Goal: Information Seeking & Learning: Find specific fact

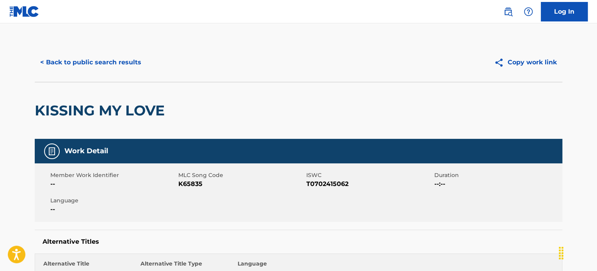
click at [65, 62] on button "< Back to public search results" at bounding box center [91, 63] width 112 height 20
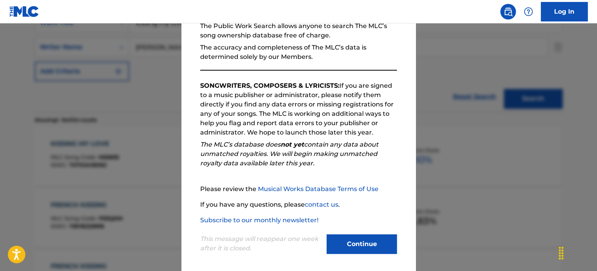
scroll to position [86, 0]
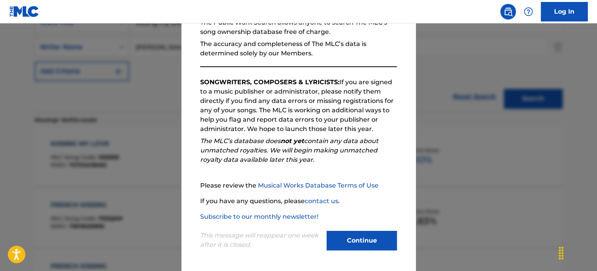
click at [361, 247] on button "Continue" at bounding box center [362, 241] width 70 height 20
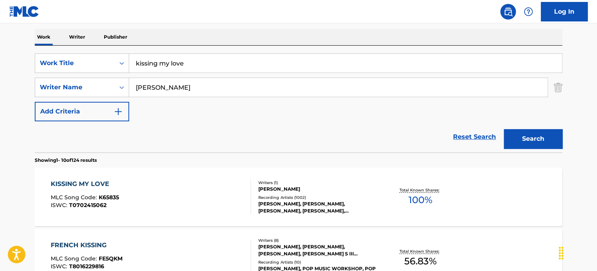
scroll to position [82, 0]
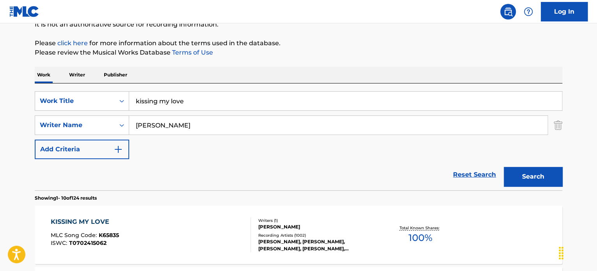
drag, startPoint x: 215, startPoint y: 107, endPoint x: 89, endPoint y: 135, distance: 128.8
click at [89, 135] on div "SearchWithCriteriaef778e0a-caa9-4829-b8cc-d82b05bdf1e6 Work Title kissing my lo…" at bounding box center [299, 125] width 528 height 68
type input "viva la vida"
type input "[PERSON_NAME]"
click at [504, 167] on button "Search" at bounding box center [533, 177] width 59 height 20
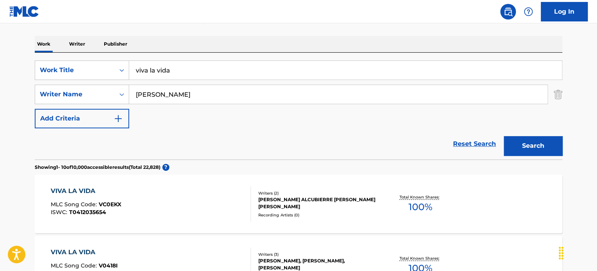
scroll to position [160, 0]
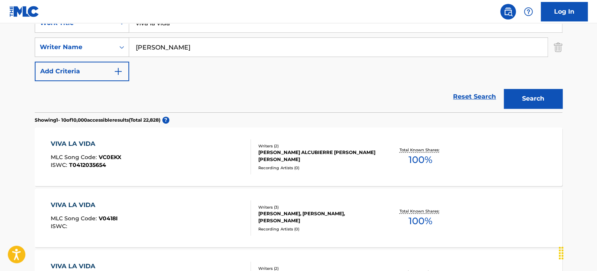
click at [198, 164] on div "VIVA LA VIDA MLC Song Code : VC0EKX ISWC : T0412035654" at bounding box center [151, 156] width 201 height 35
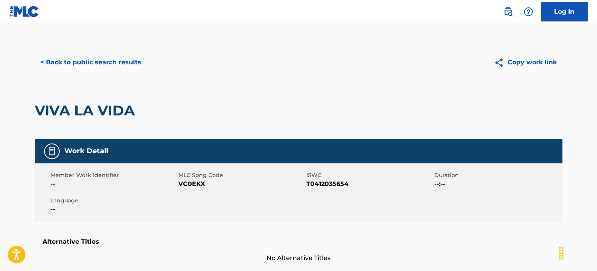
click at [48, 57] on button "< Back to public search results" at bounding box center [91, 63] width 112 height 20
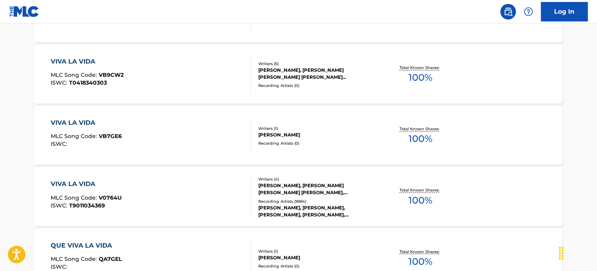
scroll to position [551, 0]
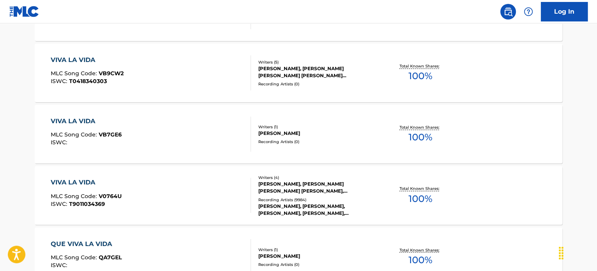
click at [204, 196] on div "VIVA LA VIDA MLC Song Code : V0764U ISWC : T9011034369" at bounding box center [151, 195] width 201 height 35
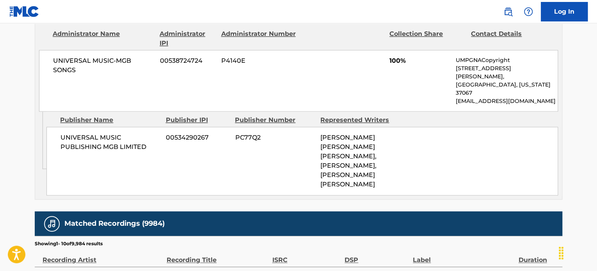
scroll to position [468, 0]
